Goal: Register for event/course

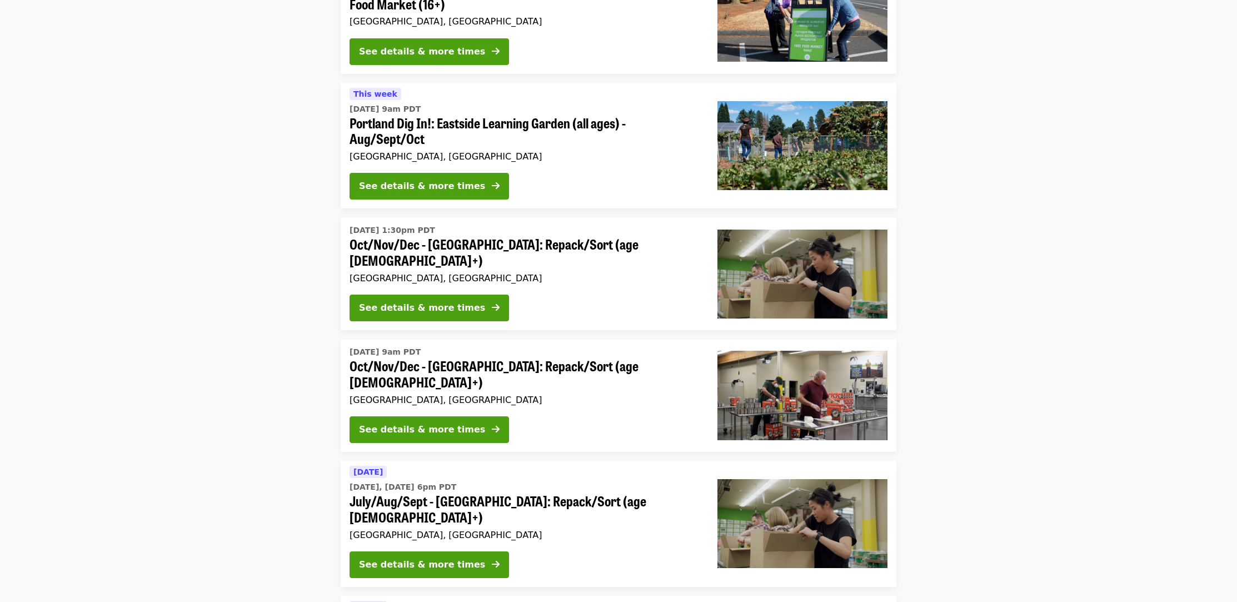
scroll to position [167, 0]
click at [380, 423] on button "See details & more times" at bounding box center [428, 429] width 159 height 27
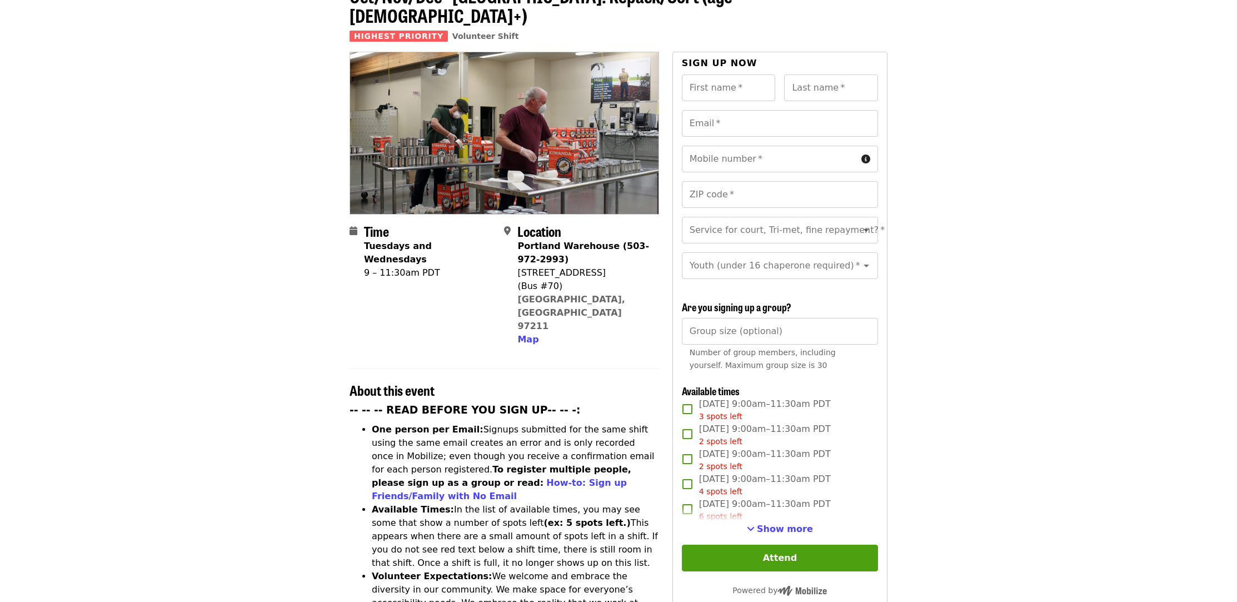
scroll to position [87, 0]
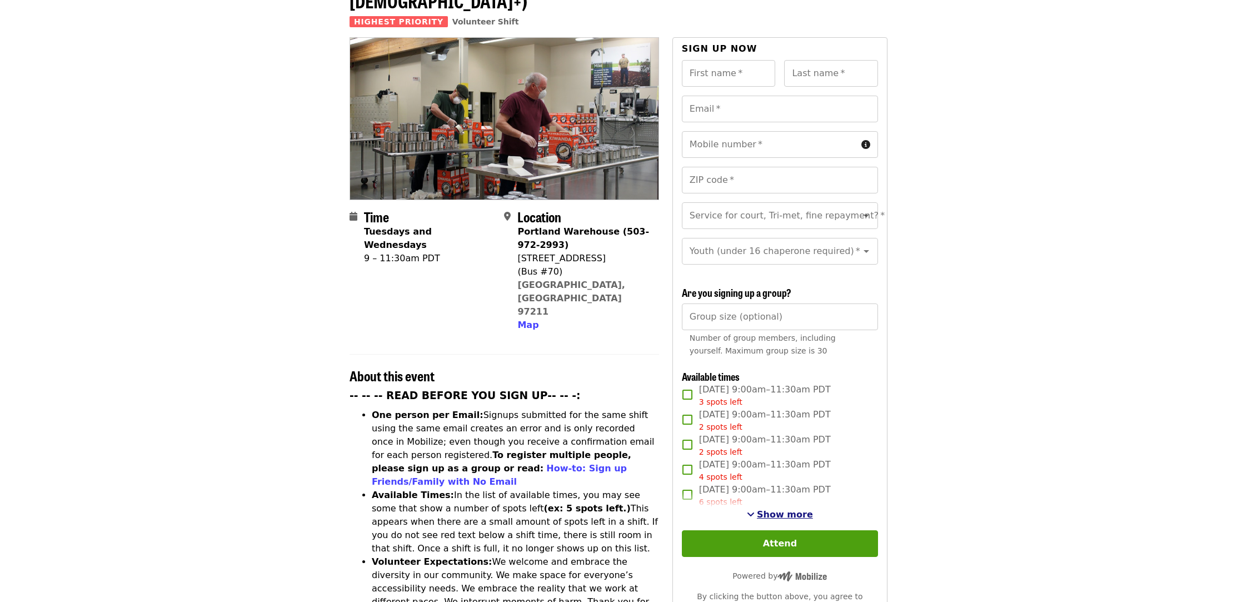
click at [778, 508] on button "Show more" at bounding box center [780, 514] width 66 height 13
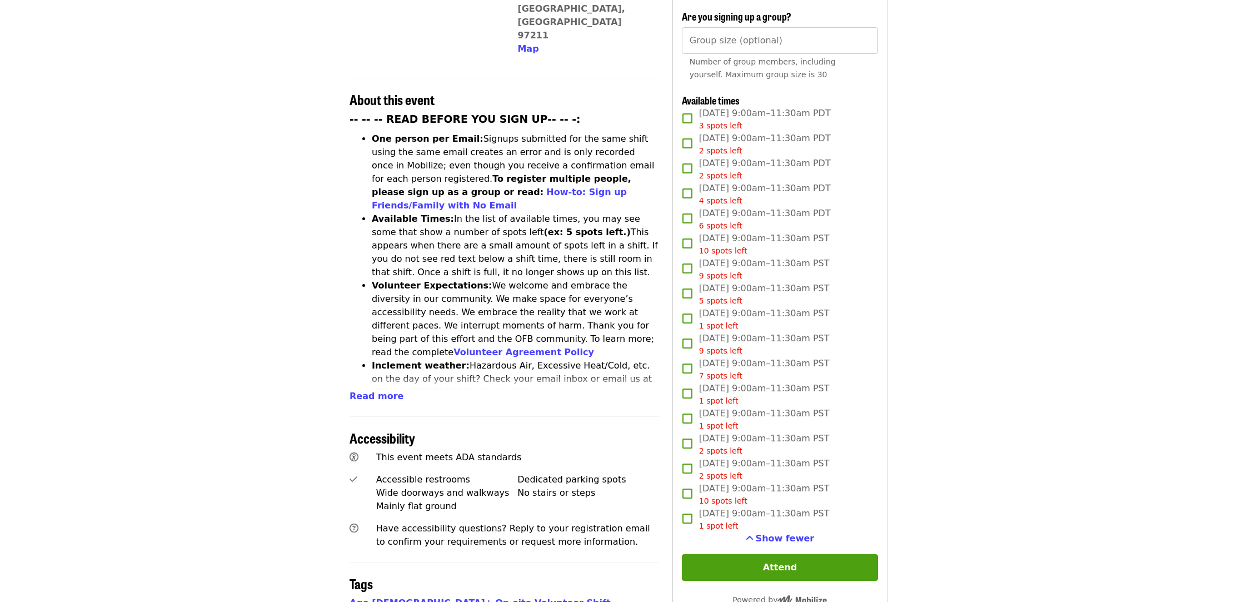
scroll to position [363, 0]
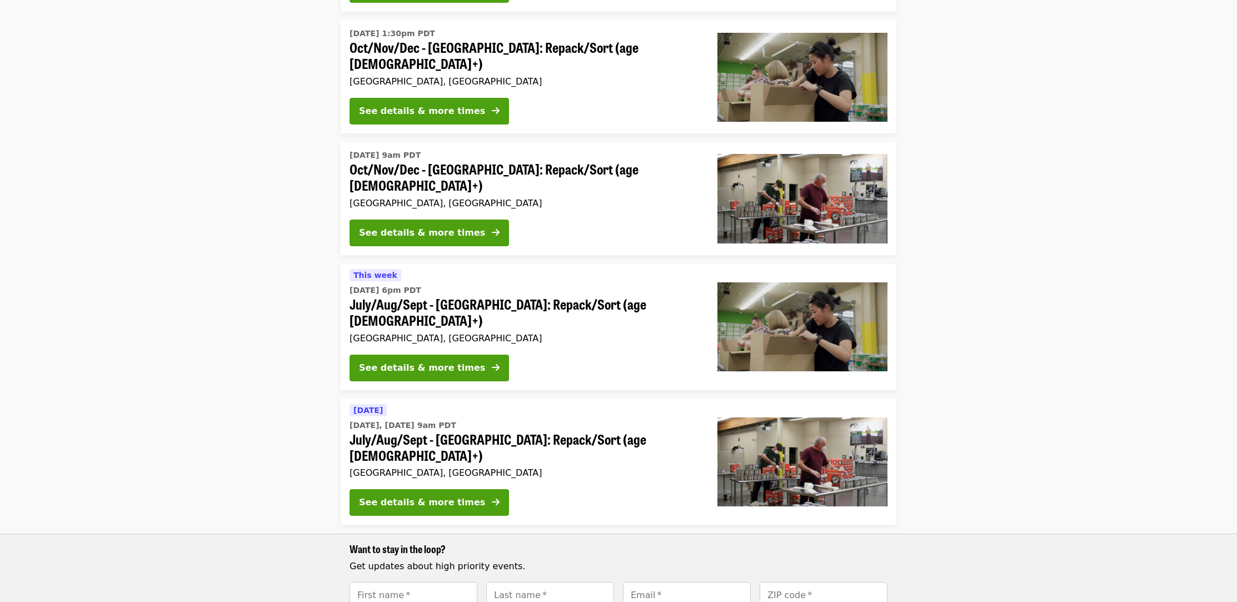
scroll to position [167, 0]
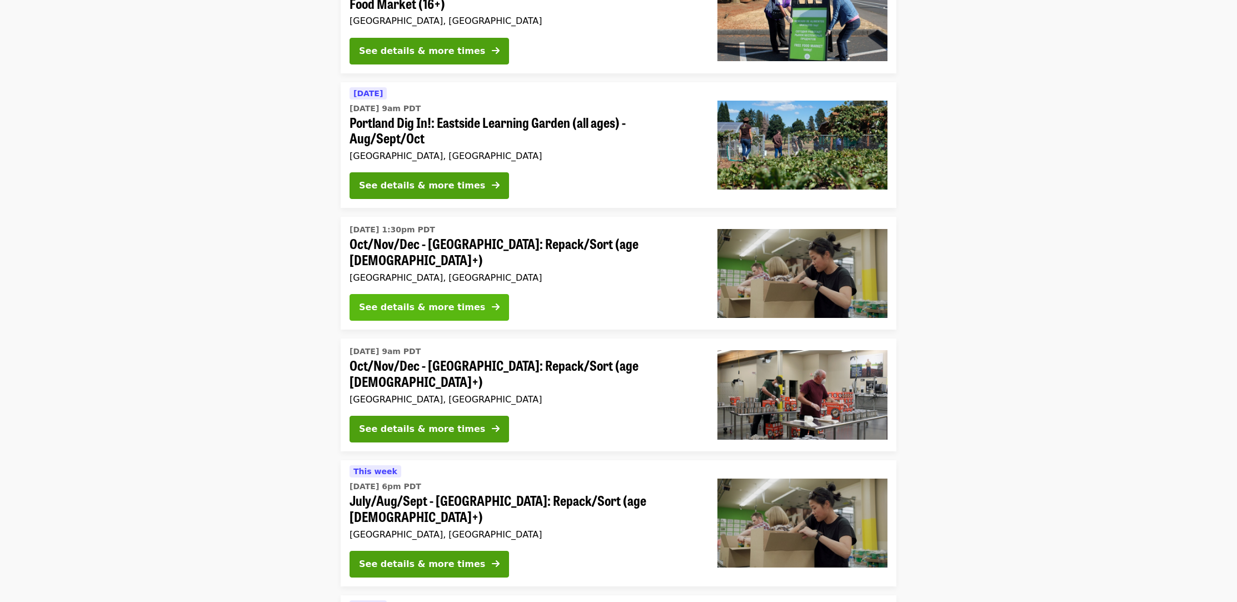
click at [443, 294] on button "See details & more times" at bounding box center [428, 307] width 159 height 27
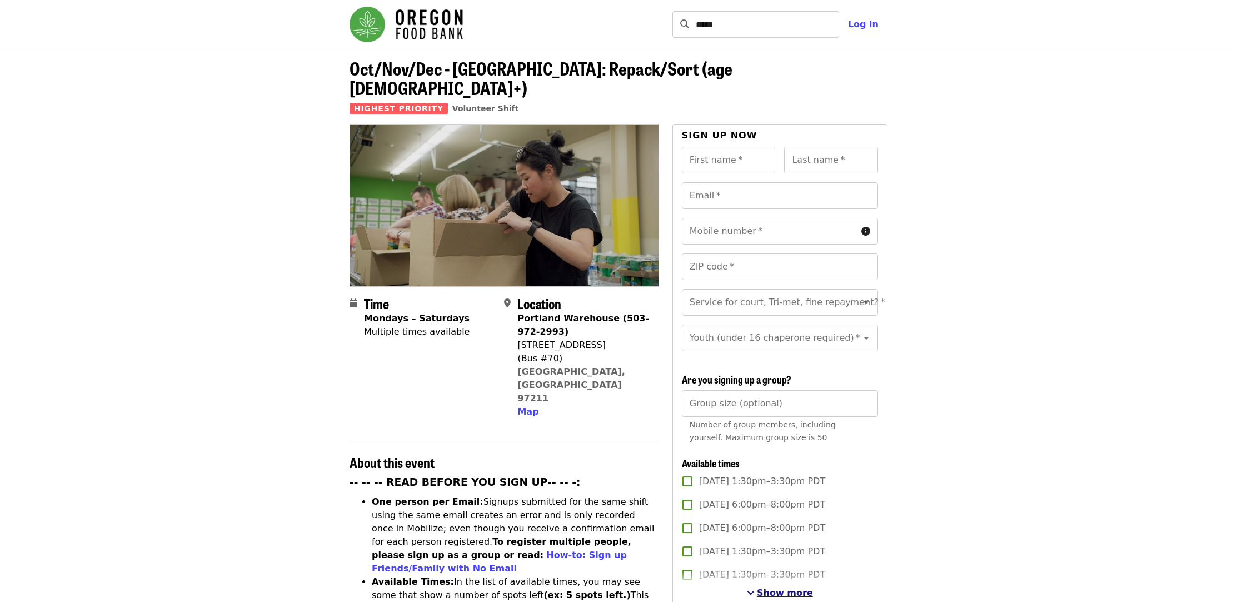
click at [793, 587] on span "Show more" at bounding box center [785, 592] width 56 height 11
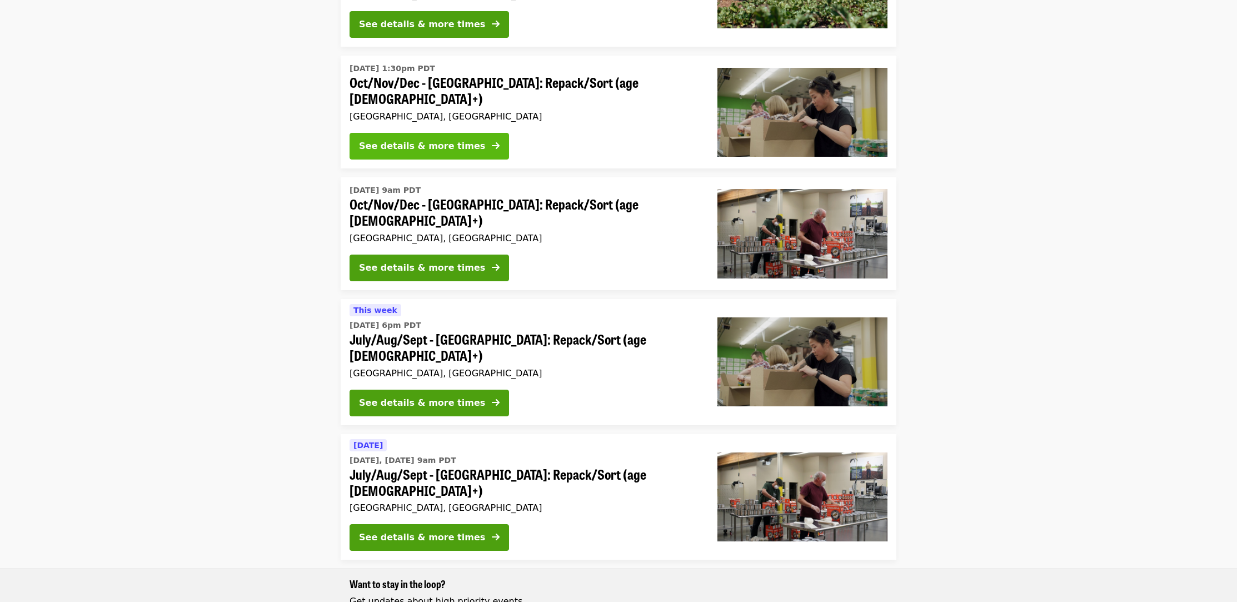
scroll to position [337, 0]
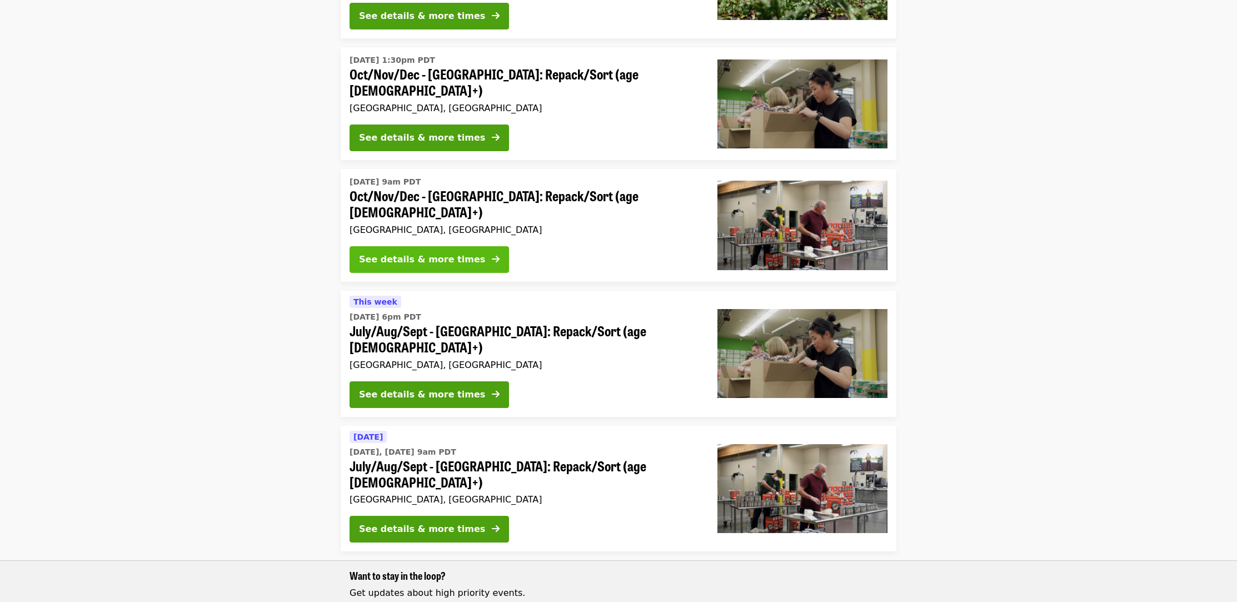
click at [437, 253] on div "See details & more times" at bounding box center [422, 259] width 126 height 13
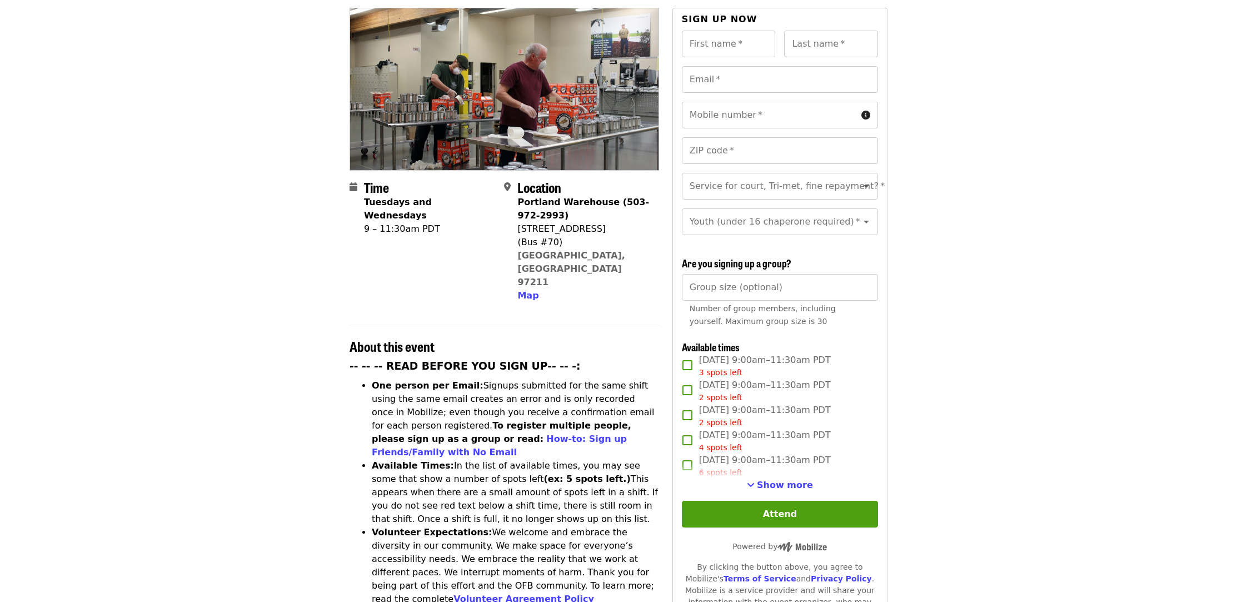
scroll to position [117, 0]
click at [754, 479] on span "See more timeslots" at bounding box center [751, 483] width 8 height 9
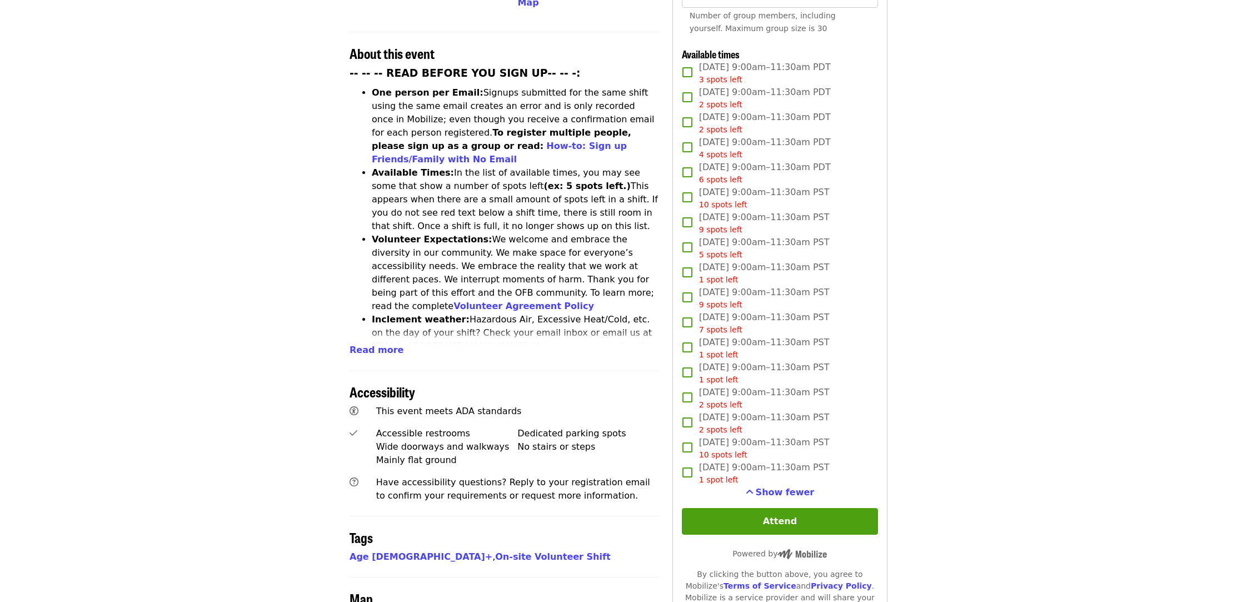
scroll to position [409, 0]
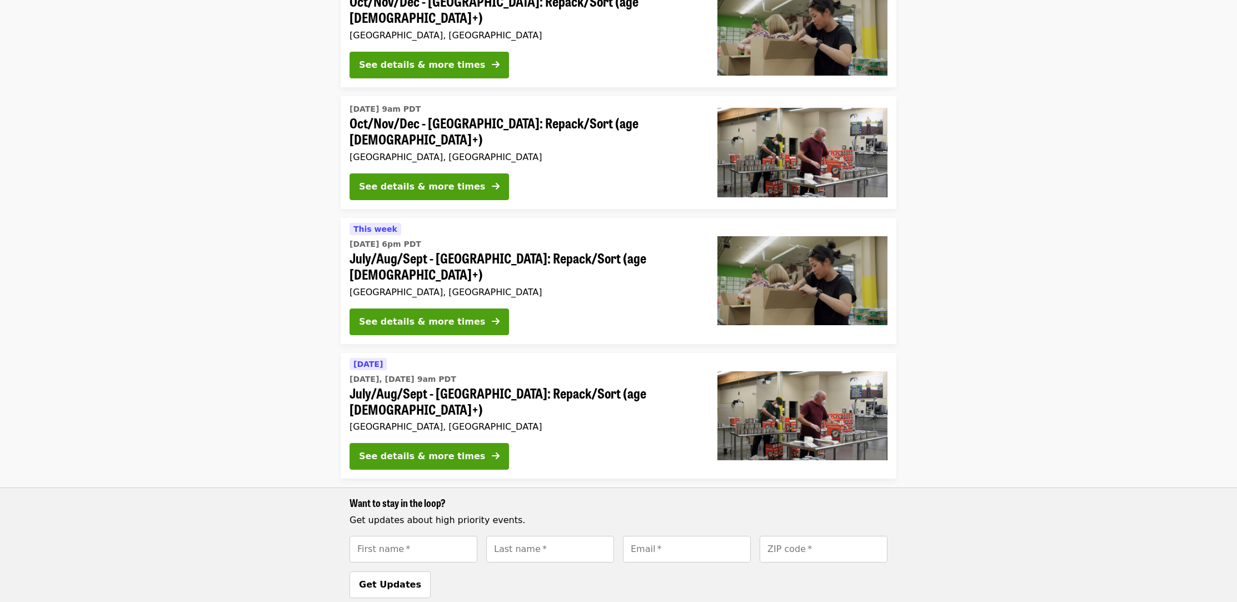
scroll to position [337, 0]
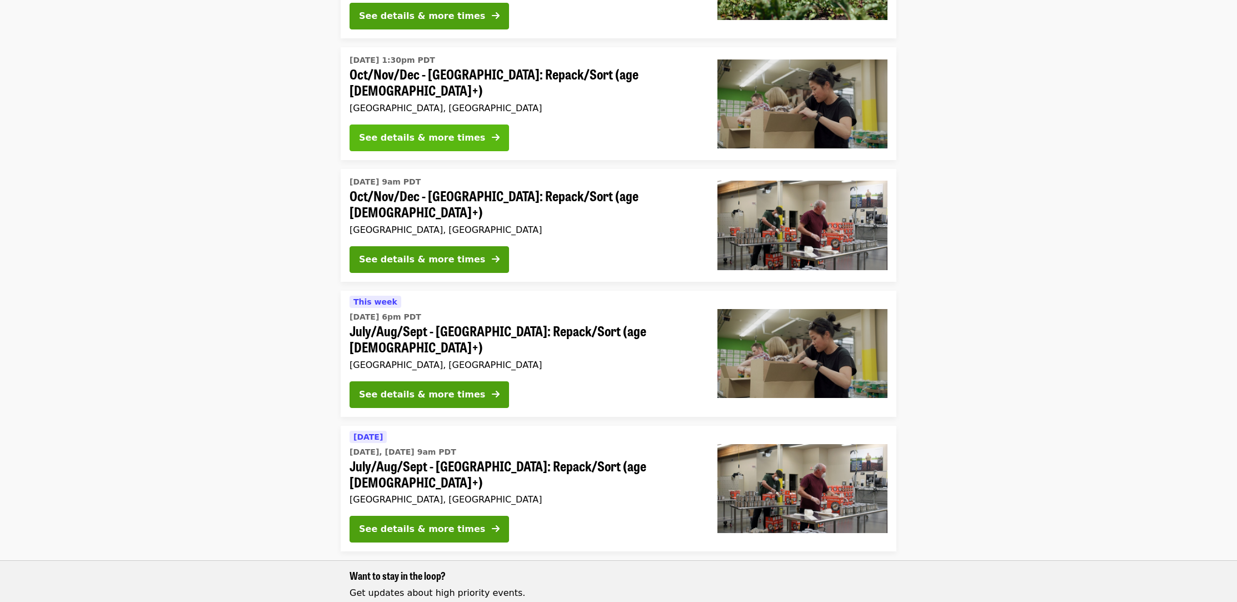
click at [416, 138] on button "See details & more times" at bounding box center [428, 137] width 159 height 27
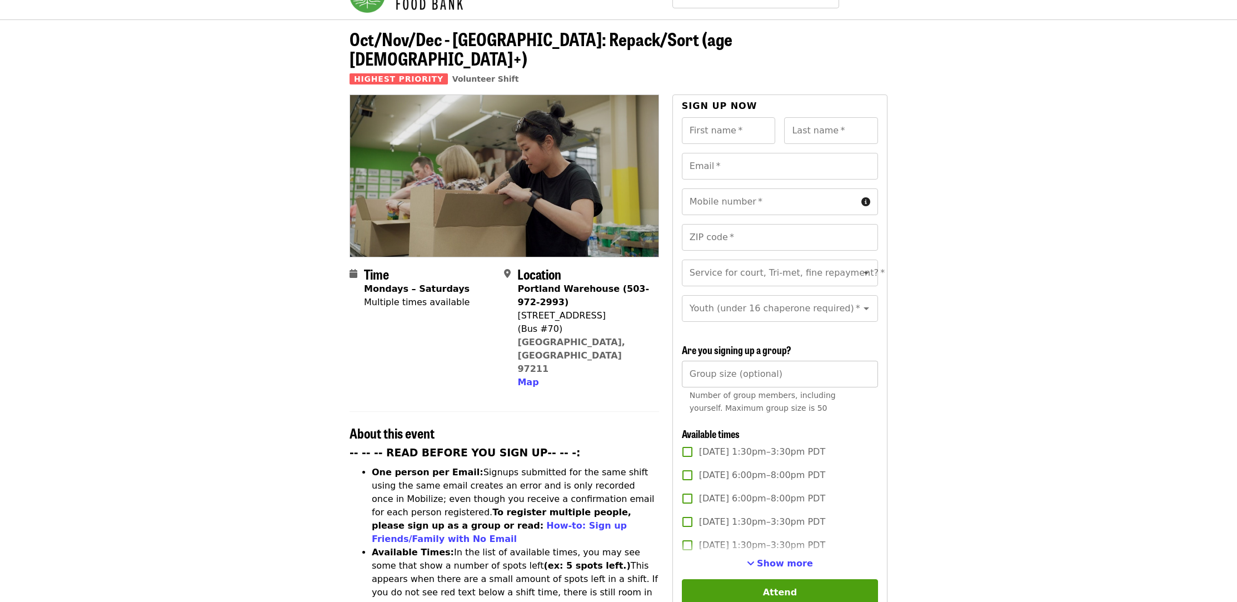
scroll to position [34, 0]
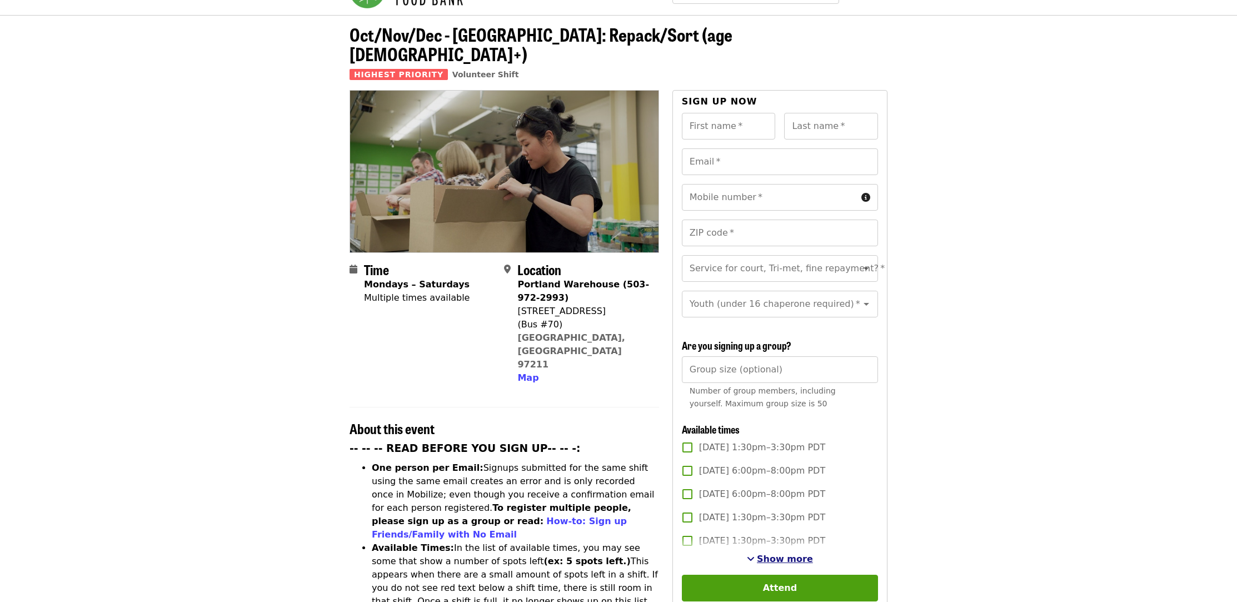
click at [766, 553] on span "Show more" at bounding box center [785, 558] width 56 height 11
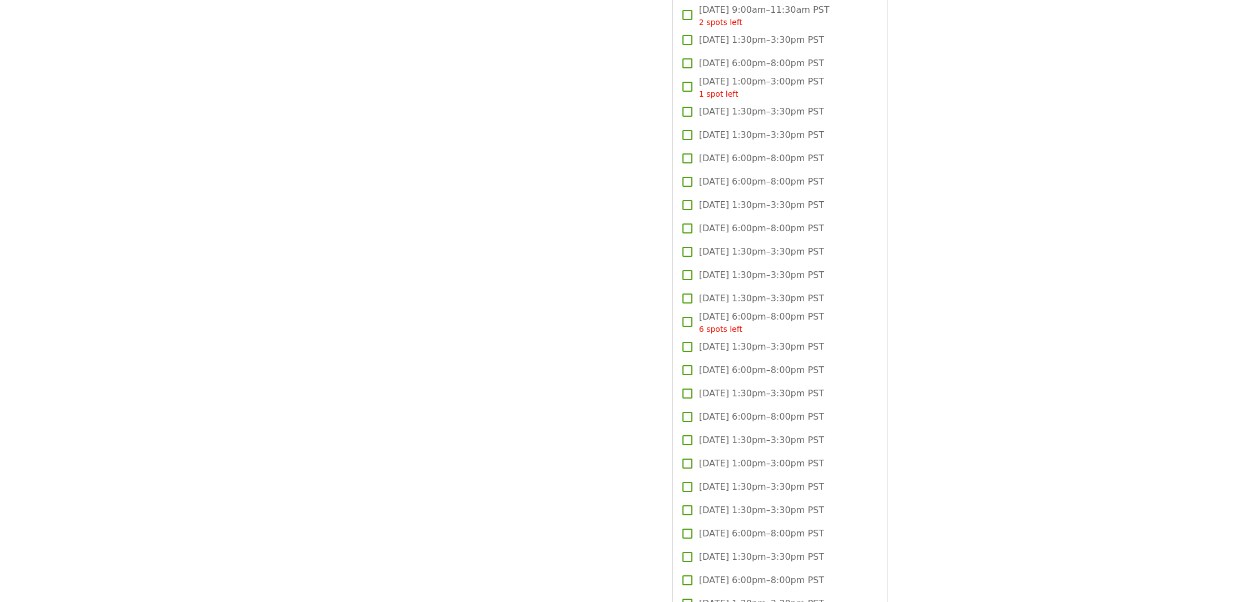
scroll to position [1489, 0]
